Goal: Task Accomplishment & Management: Use online tool/utility

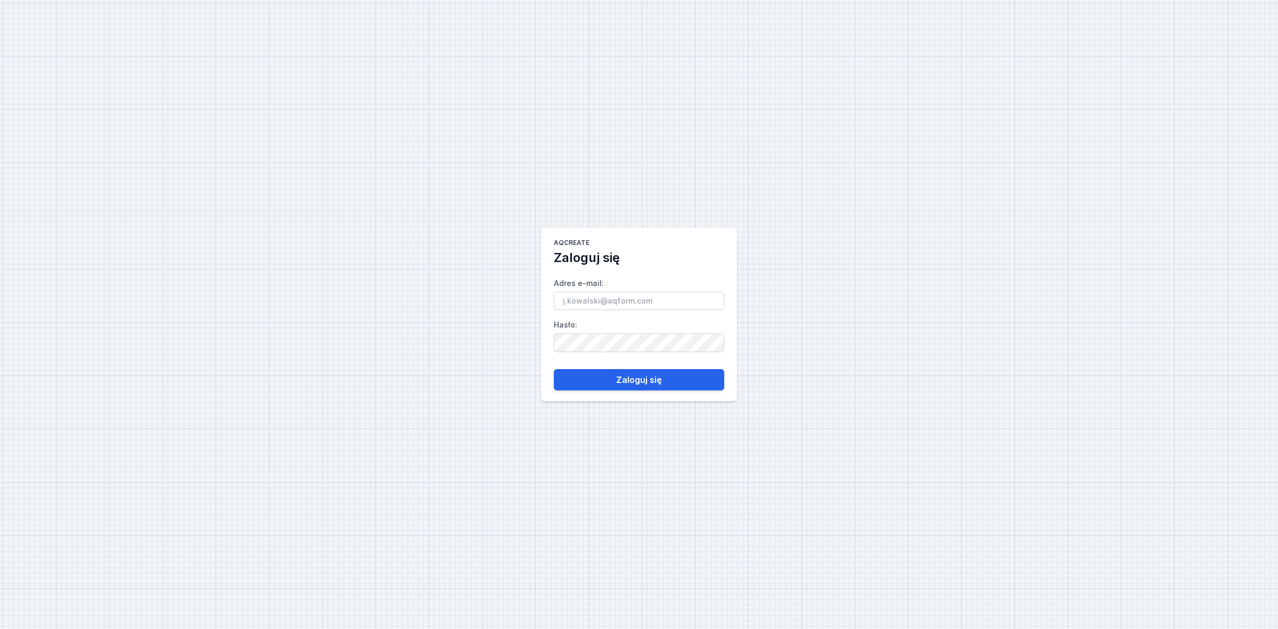
type input "[EMAIL_ADDRESS][DOMAIN_NAME]"
click at [630, 366] on form "Adres e-mail : [EMAIL_ADDRESS][DOMAIN_NAME] Hasło : [SECURITY_DATA] się" at bounding box center [639, 328] width 170 height 124
click at [625, 372] on button "Zaloguj się" at bounding box center [639, 379] width 170 height 21
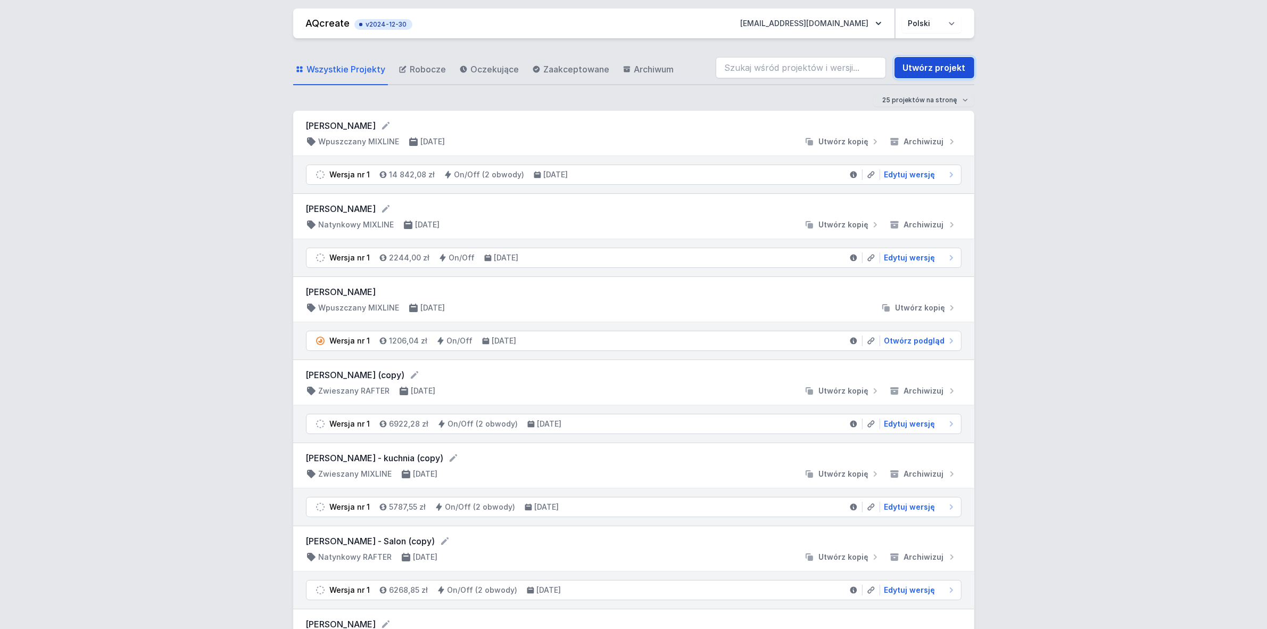
click at [931, 72] on link "Utwórz projekt" at bounding box center [935, 67] width 80 height 21
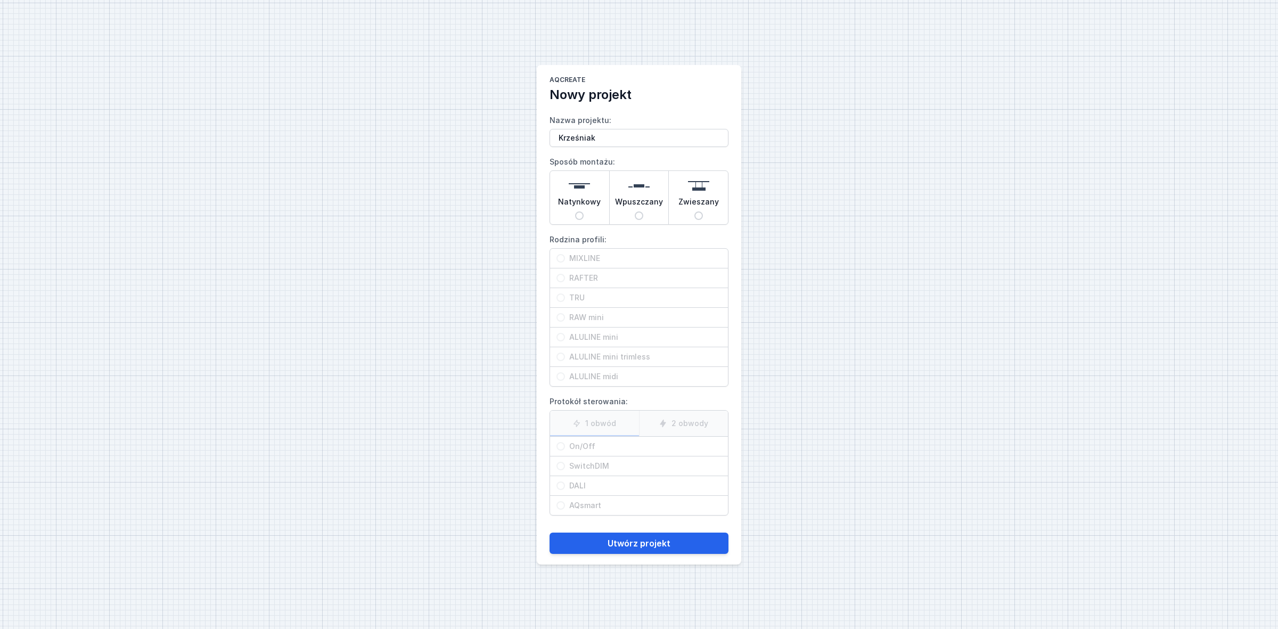
type input "Krześniak"
click at [586, 209] on span "Natynkowy" at bounding box center [579, 203] width 43 height 15
click at [583, 211] on input "Natynkowy" at bounding box center [579, 215] width 9 height 9
radio input "true"
click at [562, 259] on input "MIXLINE" at bounding box center [560, 258] width 9 height 9
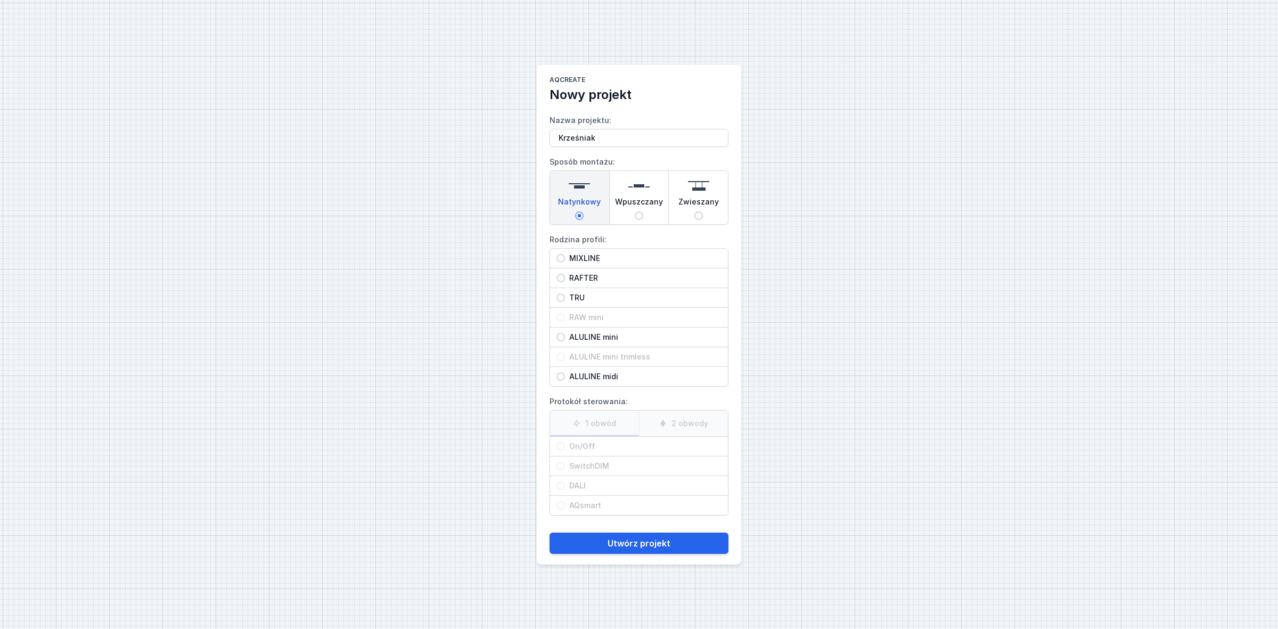
radio input "true"
click at [560, 450] on input "On/Off" at bounding box center [560, 446] width 9 height 9
radio input "true"
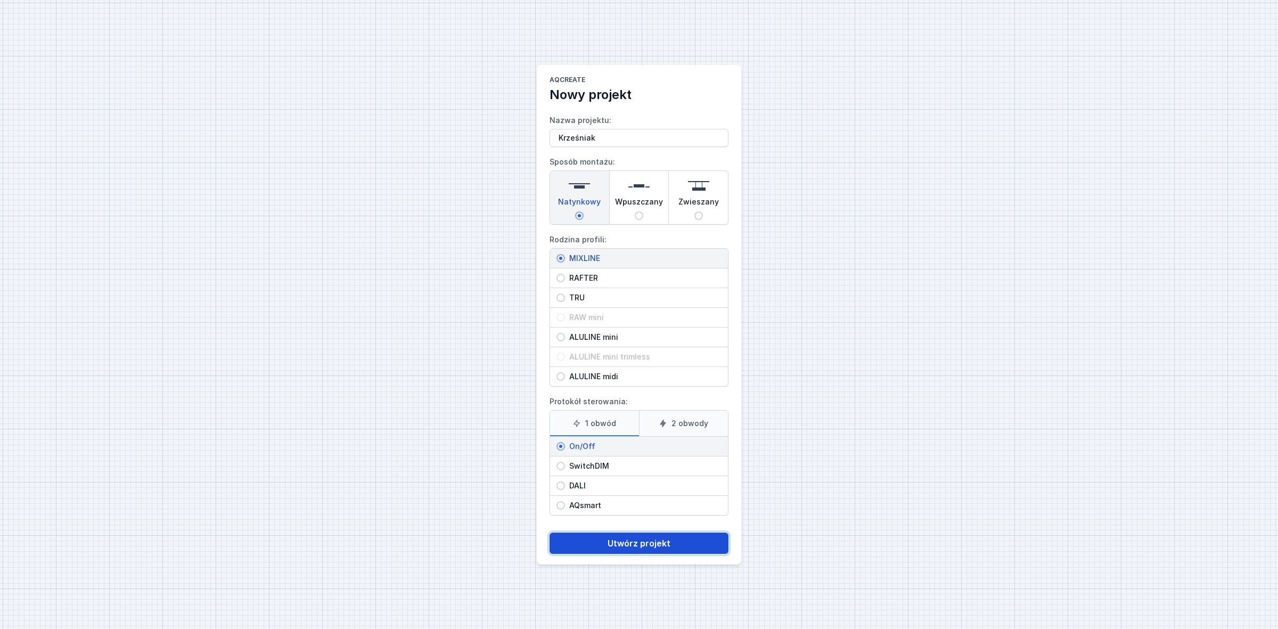
click at [611, 542] on button "Utwórz projekt" at bounding box center [638, 542] width 179 height 21
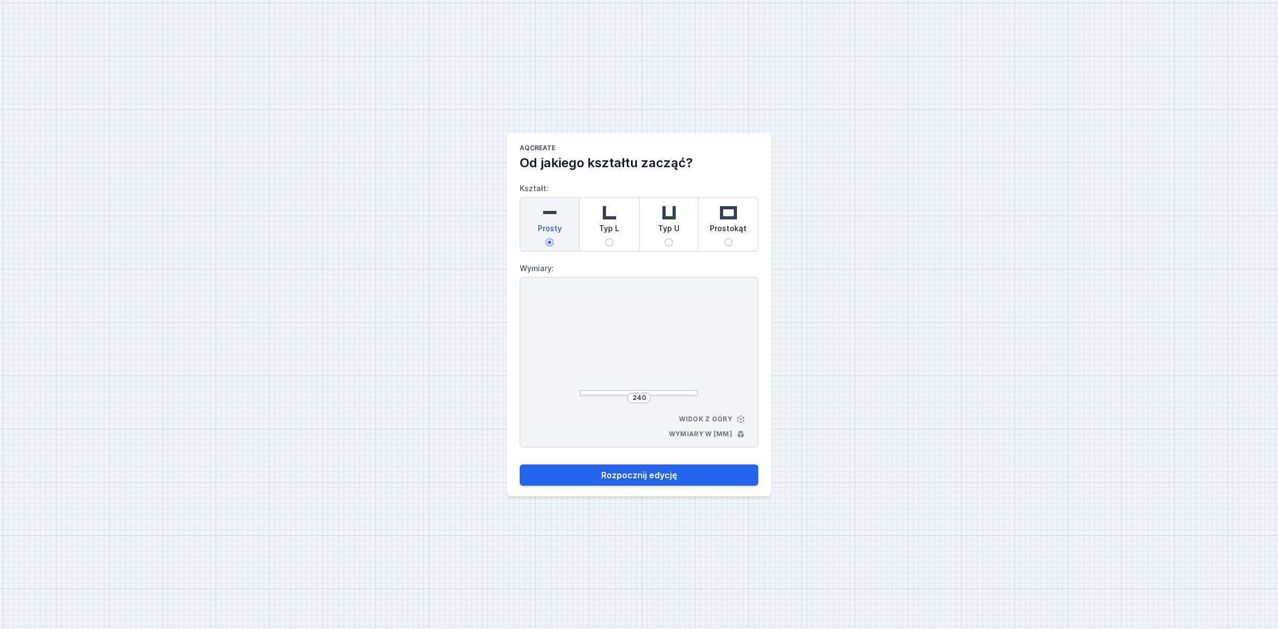
click at [608, 238] on input "Typ L" at bounding box center [609, 242] width 9 height 9
radio input "true"
click at [592, 346] on input "252" at bounding box center [594, 345] width 17 height 9
type input "2"
type input "1600"
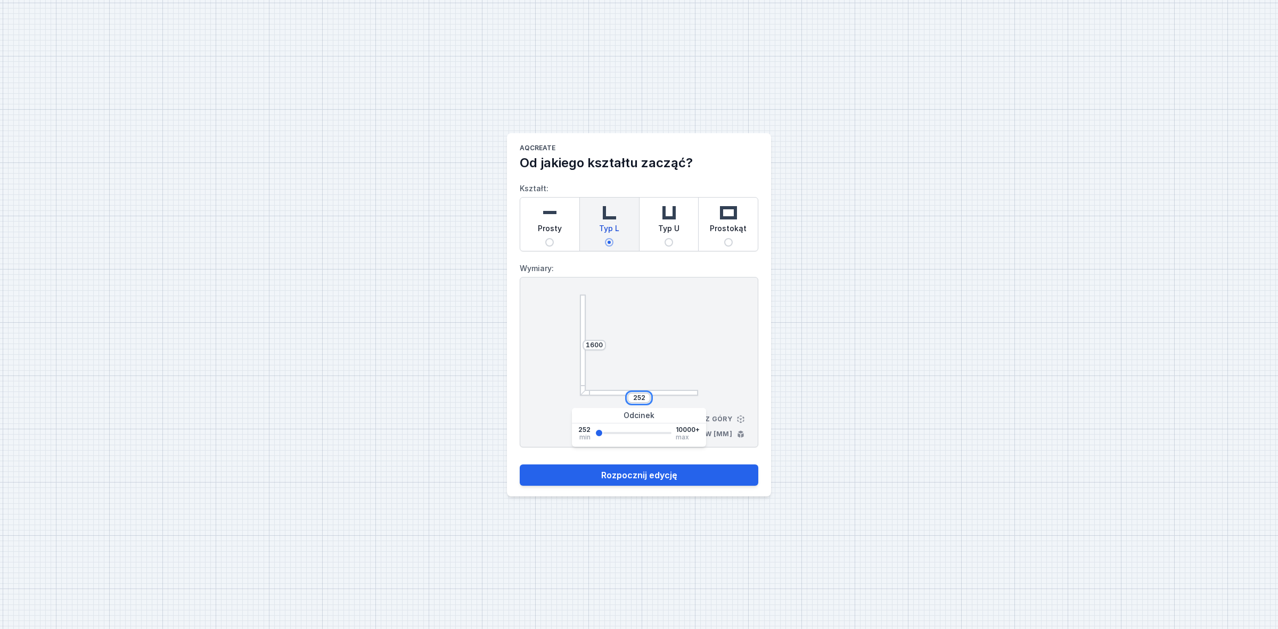
drag, startPoint x: 643, startPoint y: 397, endPoint x: 618, endPoint y: 394, distance: 25.1
click at [618, 394] on div "252" at bounding box center [639, 397] width 118 height 11
type input "1900"
click at [627, 474] on button "Rozpocznij edycję" at bounding box center [639, 474] width 238 height 21
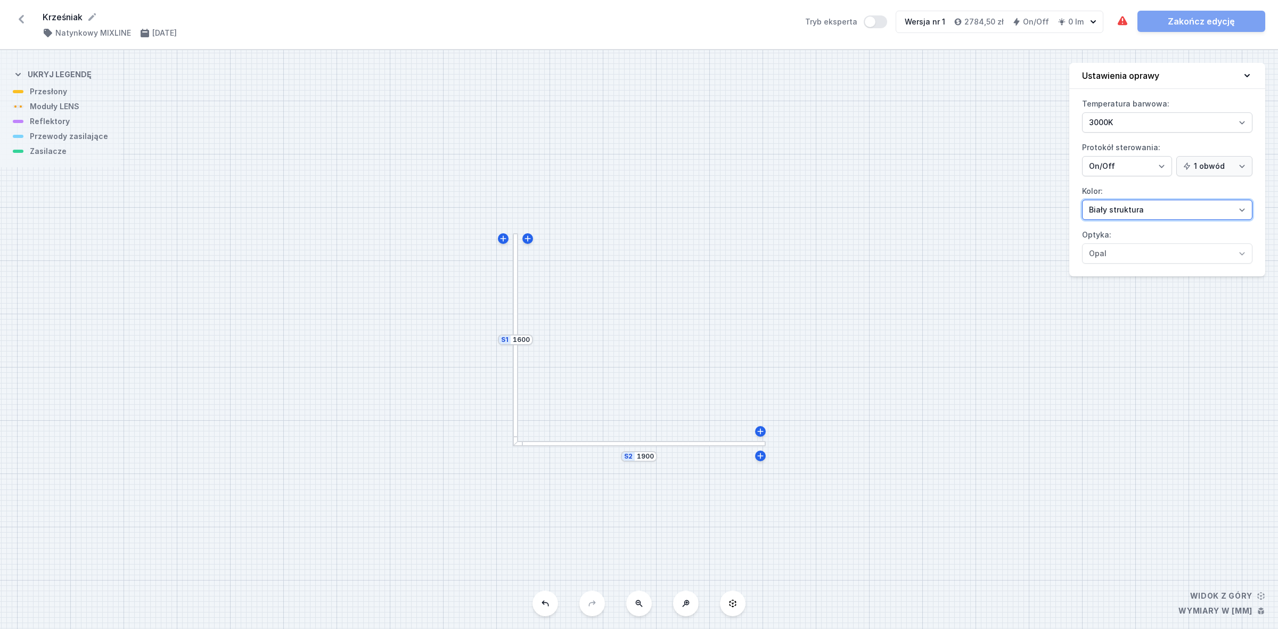
click at [1199, 213] on select "Biały struktura Czarny struktura Złoty struktura Miedziany Szary Inny (z palety…" at bounding box center [1167, 210] width 170 height 20
select select "2"
click at [1082, 200] on select "Biały struktura Czarny struktura Złoty struktura Miedziany Szary Inny (z palety…" at bounding box center [1167, 210] width 170 height 20
click at [523, 333] on div "S2 1900 S1 1600" at bounding box center [639, 339] width 1278 height 579
click at [524, 339] on input "1600" at bounding box center [521, 339] width 17 height 9
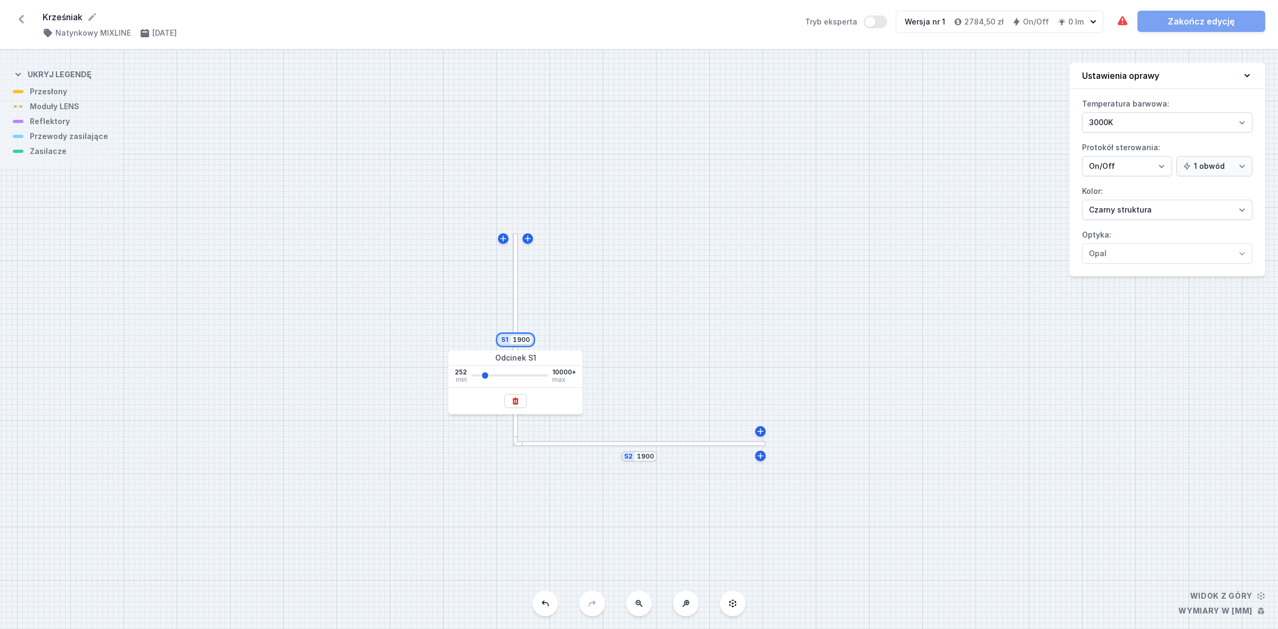
type input "1900"
click at [770, 408] on div "S2 1900 S1 1900" at bounding box center [639, 339] width 1278 height 579
click at [647, 458] on input "1900" at bounding box center [646, 455] width 17 height 9
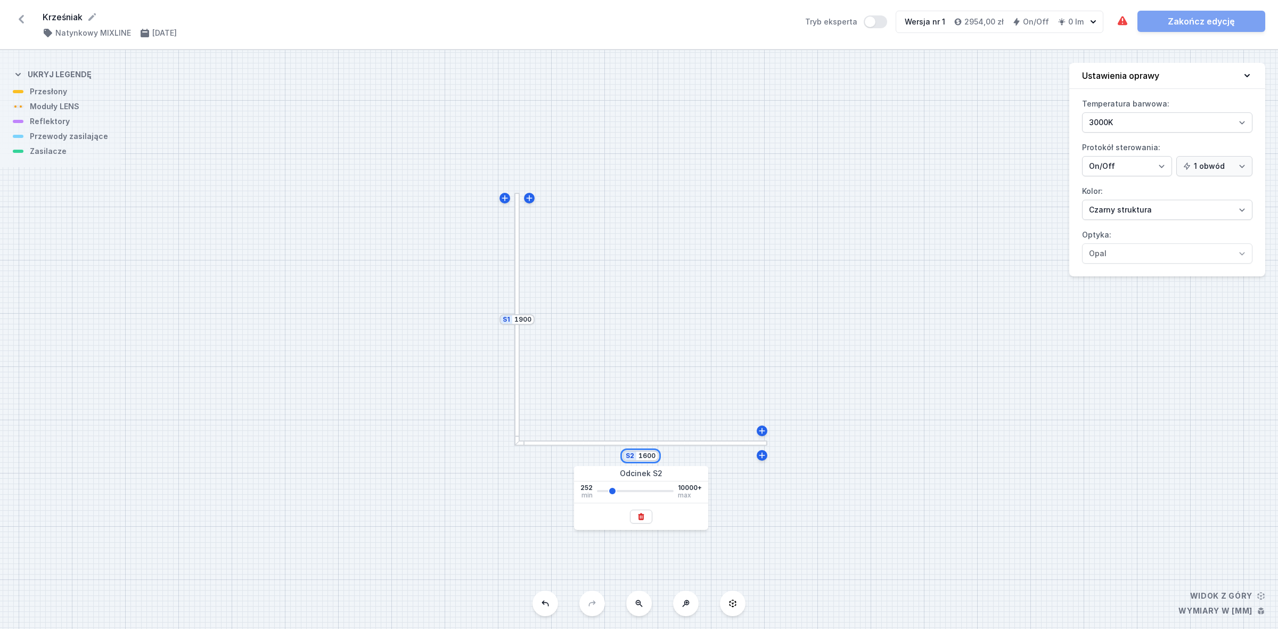
type input "1600"
click at [1134, 339] on div "S2 1600 S1 1900" at bounding box center [639, 339] width 1278 height 579
click at [555, 273] on div at bounding box center [557, 319] width 6 height 253
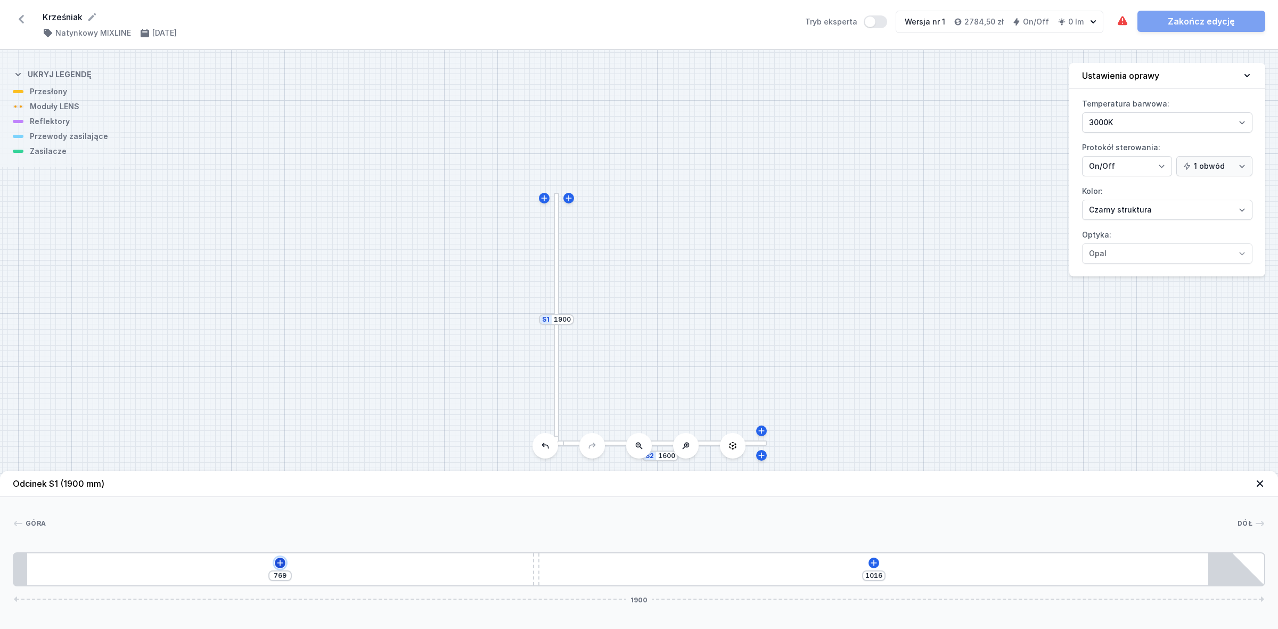
click at [282, 562] on icon at bounding box center [280, 562] width 9 height 9
click at [778, 340] on div "S2 1600 S1 1900" at bounding box center [639, 339] width 1278 height 579
